Goal: Transaction & Acquisition: Purchase product/service

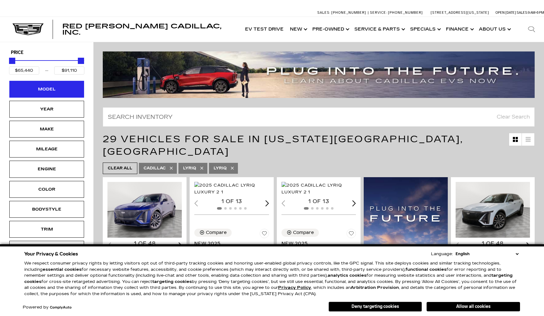
scroll to position [27, 0]
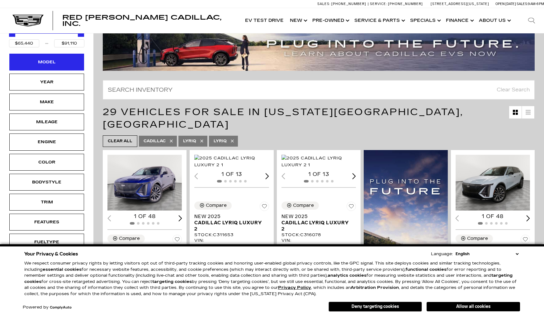
click at [49, 62] on div "Model" at bounding box center [46, 62] width 31 height 7
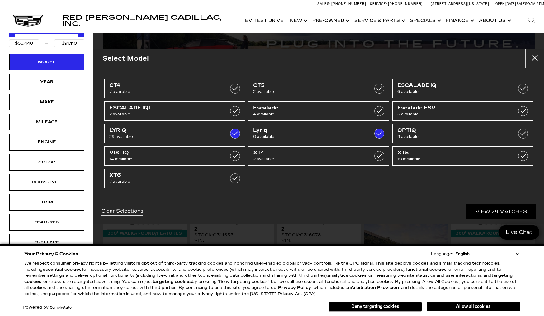
scroll to position [0, 0]
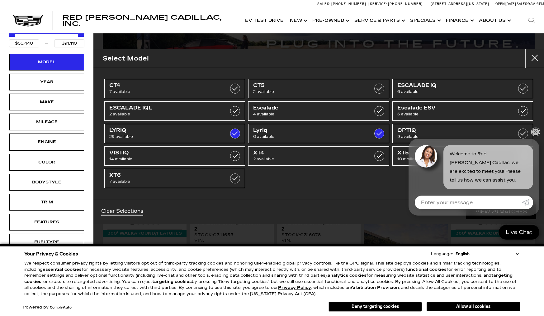
click at [535, 133] on link "✕" at bounding box center [535, 131] width 7 height 7
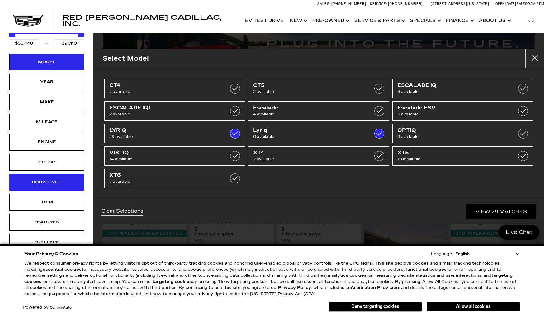
click at [47, 184] on div "Bodystyle" at bounding box center [46, 181] width 31 height 7
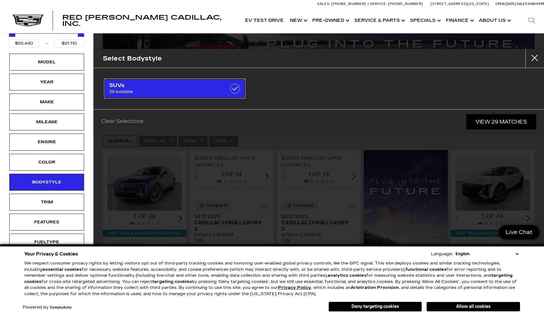
click at [199, 93] on span "29 available" at bounding box center [164, 91] width 111 height 6
checkbox input "true"
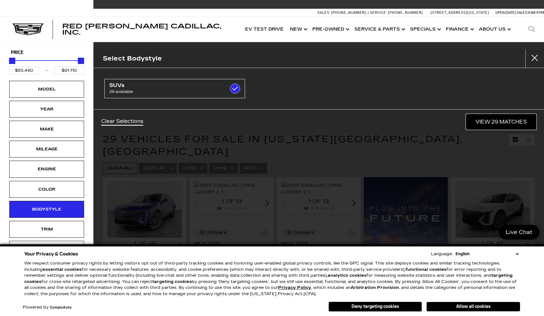
click at [517, 126] on link "View 29 Matches" at bounding box center [501, 121] width 70 height 15
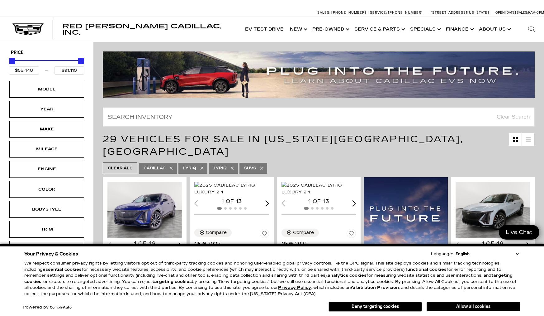
click at [453, 308] on button "Allow all cookies" at bounding box center [473, 305] width 93 height 9
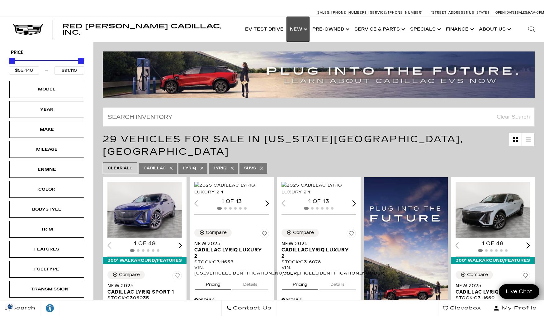
click at [300, 31] on link "Show New" at bounding box center [298, 29] width 22 height 25
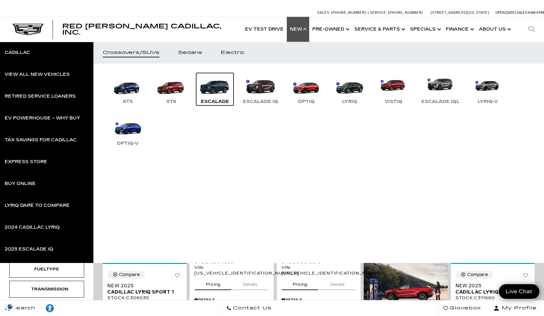
click at [218, 92] on link "Escalade" at bounding box center [214, 89] width 37 height 32
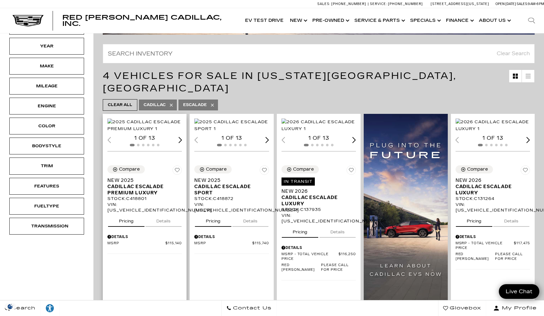
scroll to position [94, 0]
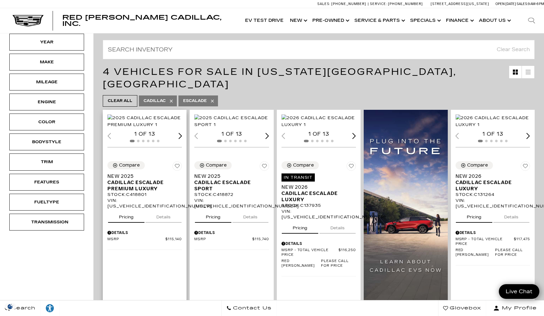
click at [180, 139] on div "Next slide" at bounding box center [180, 136] width 4 height 6
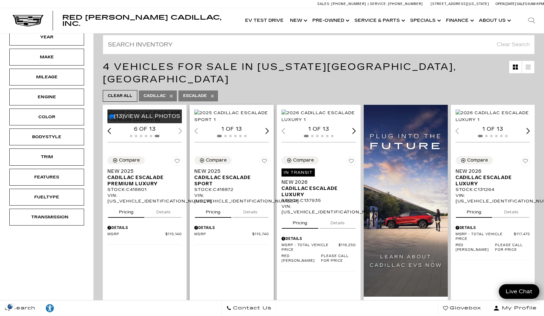
scroll to position [99, 0]
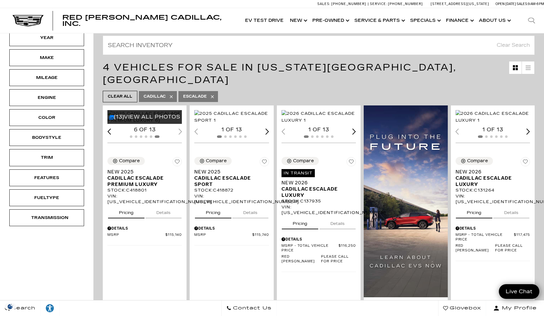
click at [84, 263] on div "Price $115,140 $117,475 Model Year Make Mileage Engine Color Bodystyle Trim Fea…" at bounding box center [46, 240] width 93 height 538
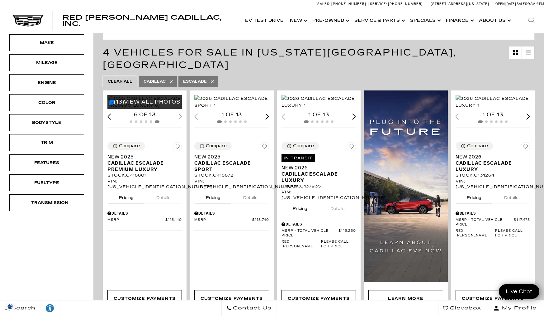
scroll to position [114, 0]
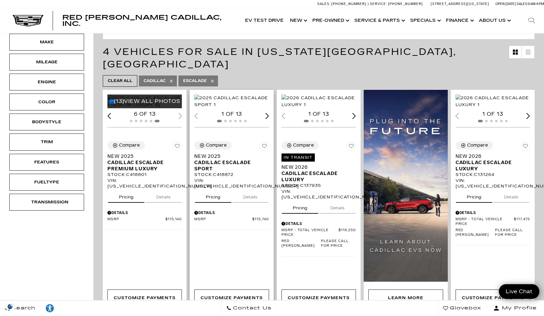
click at [235, 241] on div "Loading... (13) View All Photos 1 of 13 Compare Save This Vehicle - New 2025 Ca…" at bounding box center [232, 202] width 84 height 224
click at [226, 103] on img "1 / 2" at bounding box center [231, 101] width 74 height 14
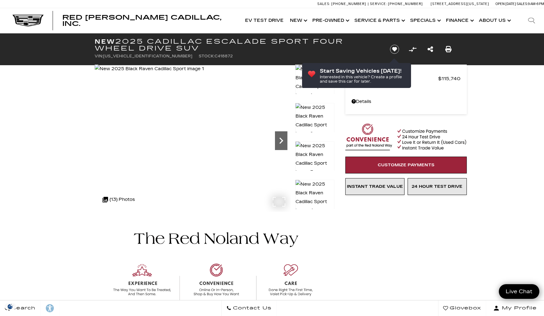
click at [282, 135] on icon "Next" at bounding box center [281, 140] width 12 height 12
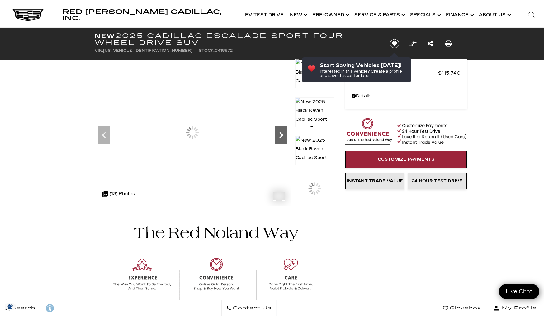
click at [282, 135] on icon "Next" at bounding box center [281, 135] width 12 height 12
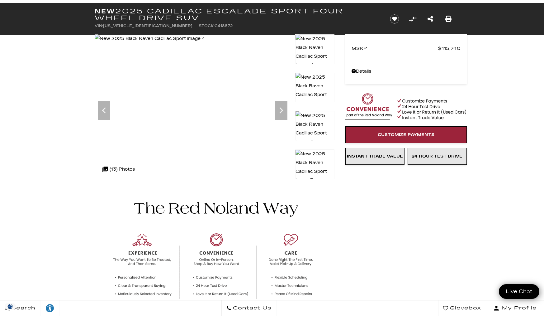
scroll to position [11, 0]
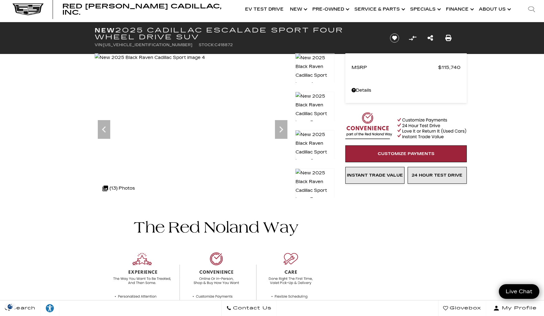
click at [312, 182] on img at bounding box center [314, 186] width 39 height 36
click at [312, 179] on img at bounding box center [314, 186] width 39 height 36
click at [284, 132] on icon "Next" at bounding box center [281, 129] width 12 height 12
click at [282, 131] on icon "Next" at bounding box center [281, 129] width 12 height 12
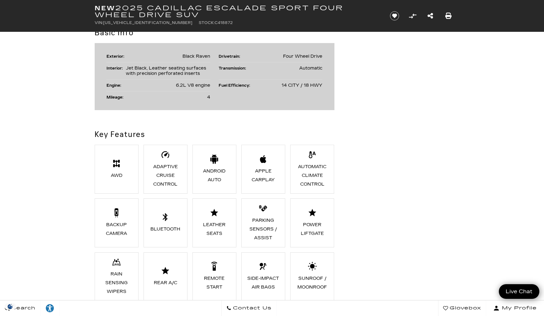
scroll to position [349, 0]
